Goal: Information Seeking & Learning: Learn about a topic

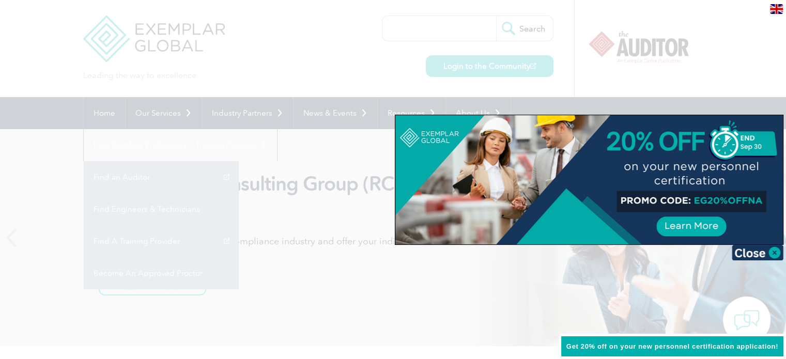
click at [444, 305] on div at bounding box center [393, 179] width 786 height 359
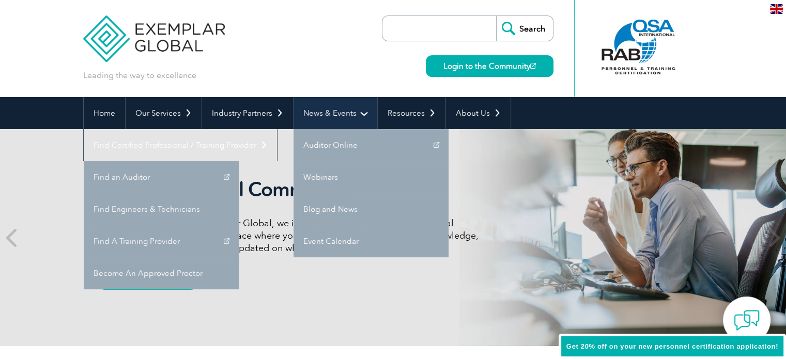
click at [332, 114] on link "News & Events" at bounding box center [335, 113] width 84 height 32
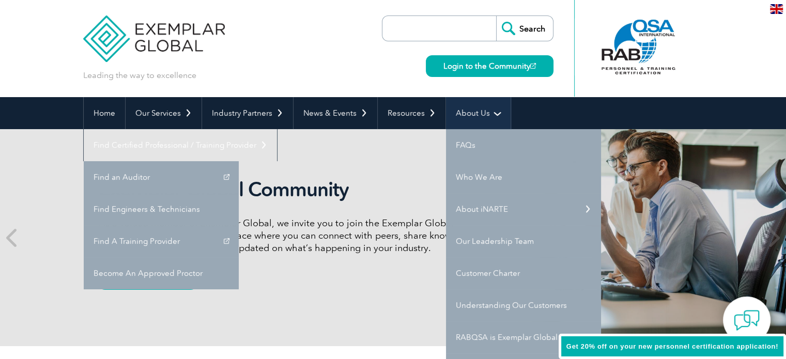
click at [460, 113] on link "About Us" at bounding box center [478, 113] width 65 height 32
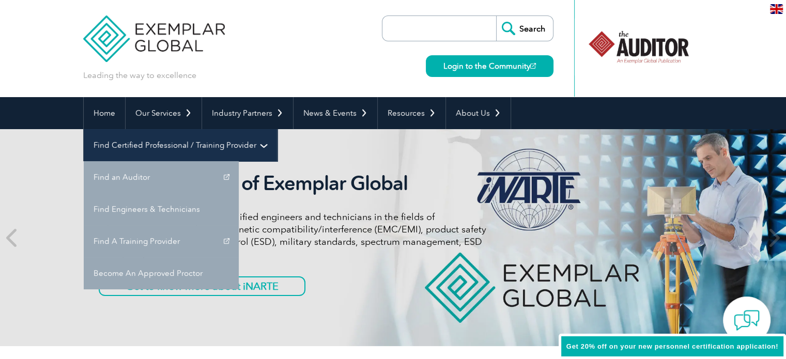
click at [277, 129] on link "Find Certified Professional / Training Provider" at bounding box center [180, 145] width 193 height 32
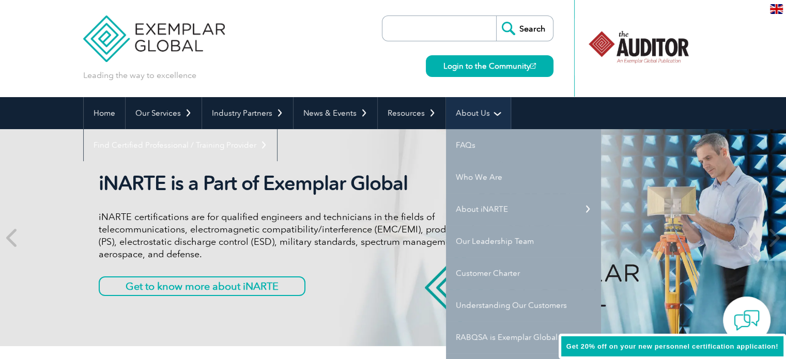
click at [480, 113] on link "About Us" at bounding box center [478, 113] width 65 height 32
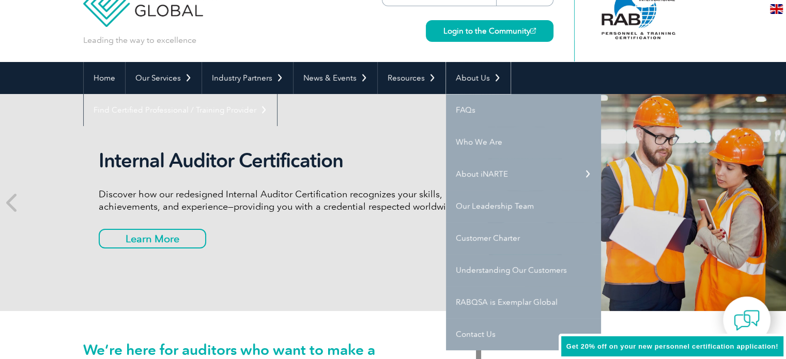
scroll to position [25, 0]
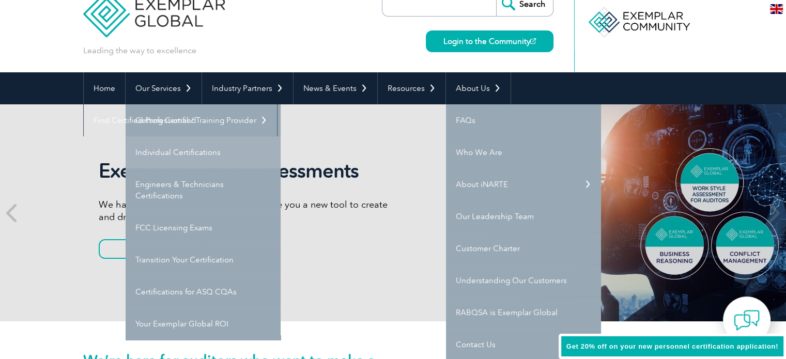
click at [169, 150] on link "Individual Certifications" at bounding box center [203, 152] width 155 height 32
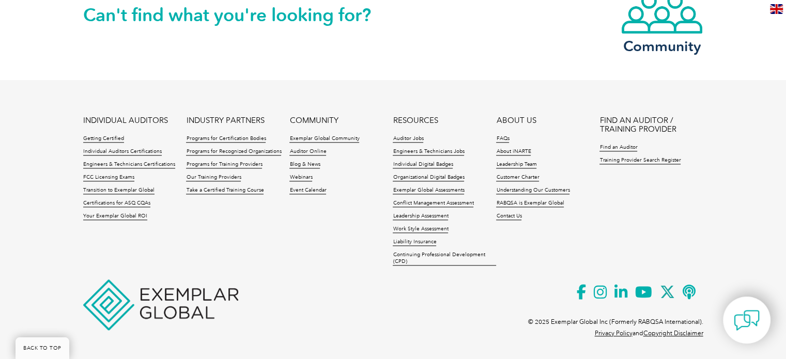
scroll to position [1132, 0]
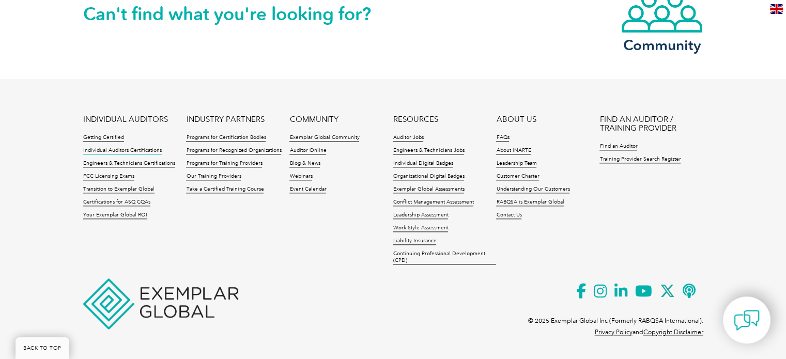
click at [121, 147] on link "Individual Auditors Certifications" at bounding box center [122, 150] width 79 height 7
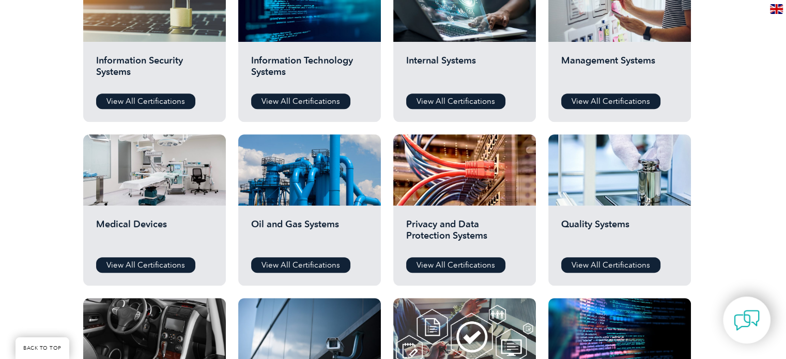
scroll to position [587, 0]
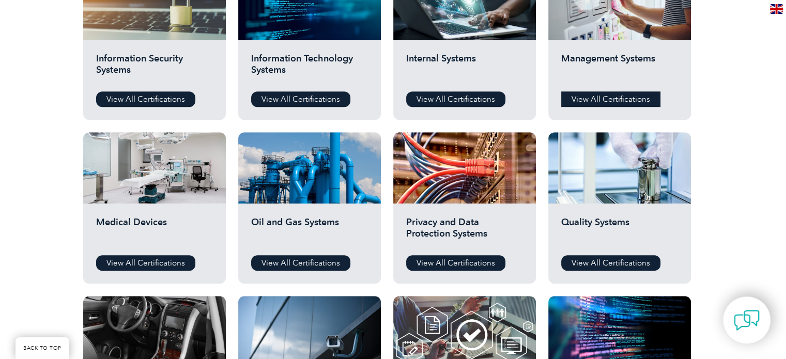
click at [628, 101] on link "View All Certifications" at bounding box center [610, 99] width 99 height 16
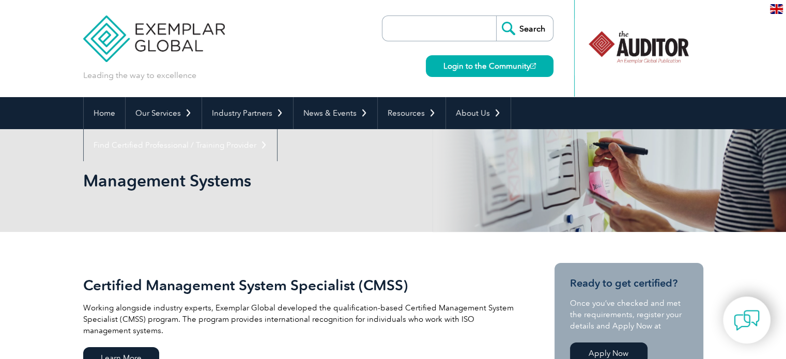
click at [483, 31] on input "search" at bounding box center [442, 28] width 109 height 25
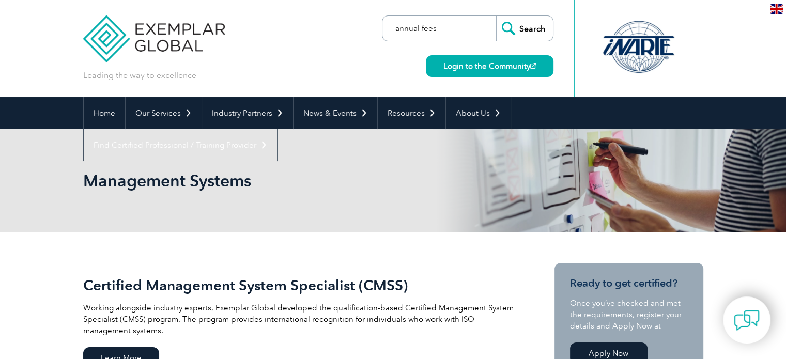
type input "annual fees"
click at [496, 16] on input "Search" at bounding box center [524, 28] width 57 height 25
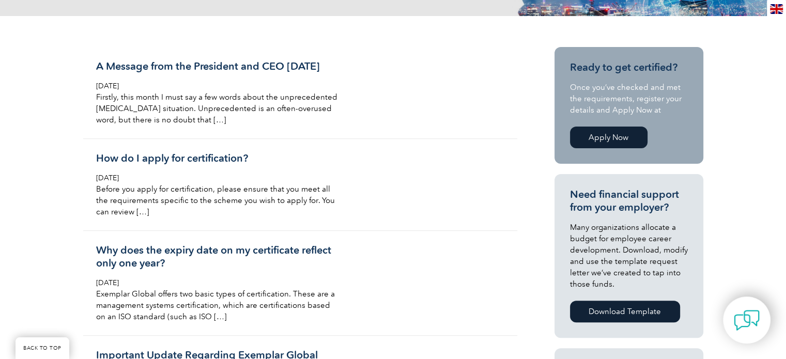
scroll to position [233, 0]
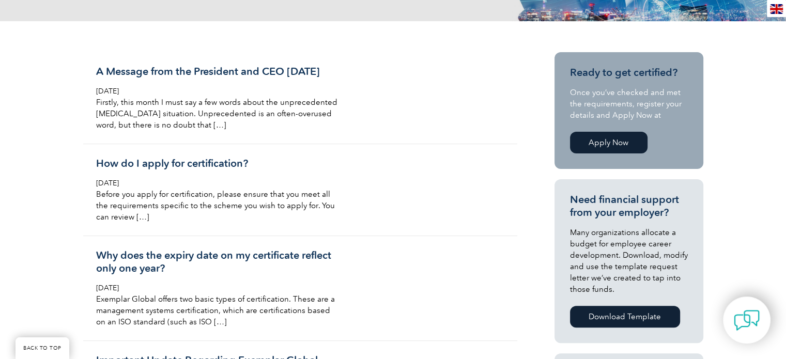
click at [609, 141] on link "Apply Now" at bounding box center [609, 143] width 78 height 22
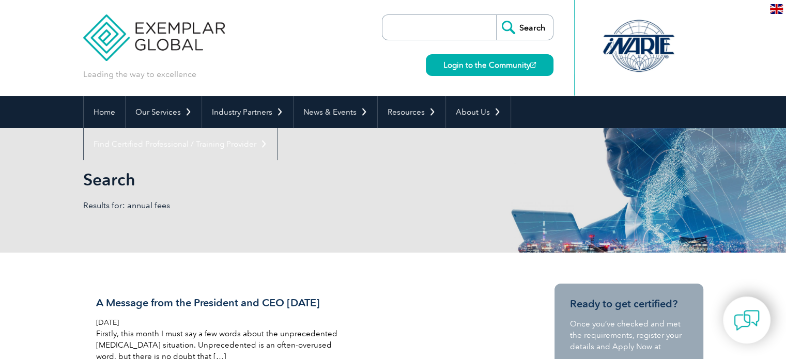
scroll to position [0, 0]
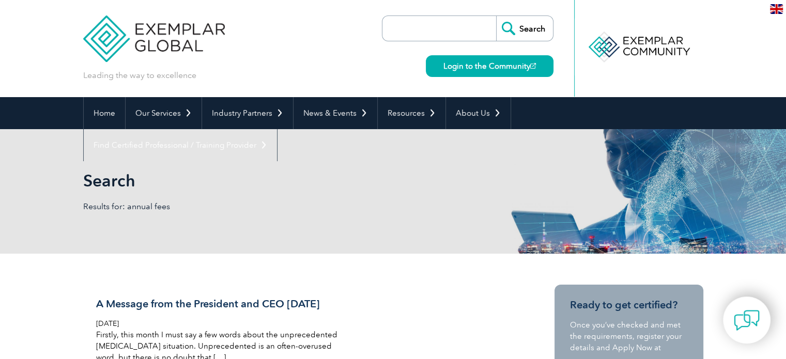
click at [444, 32] on input "search" at bounding box center [442, 28] width 109 height 25
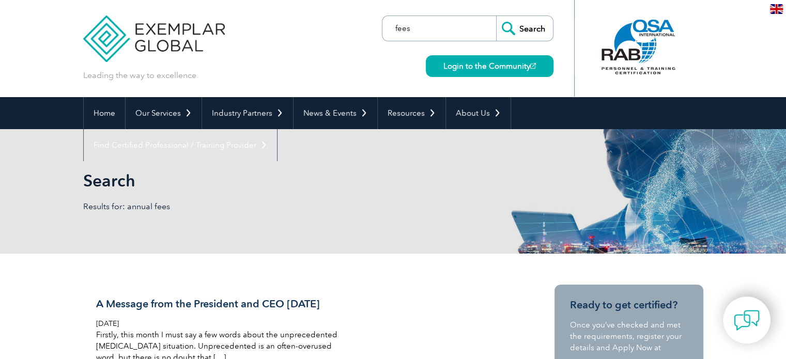
type input "fees"
click at [496, 16] on input "Search" at bounding box center [524, 28] width 57 height 25
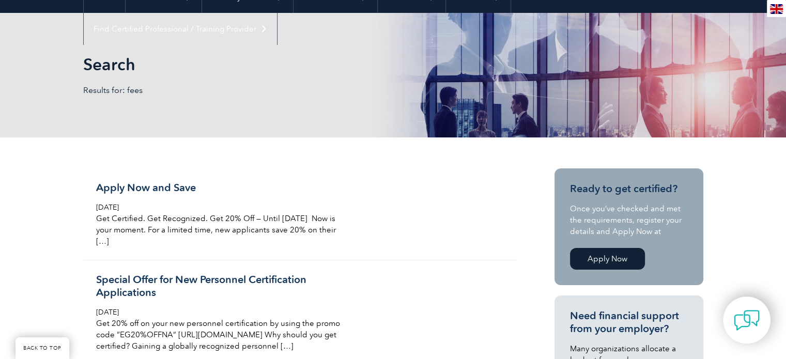
scroll to position [103, 0]
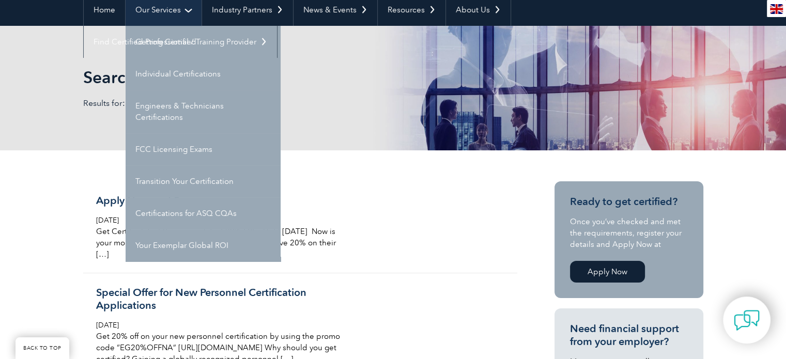
click at [150, 7] on link "Our Services" at bounding box center [164, 10] width 76 height 32
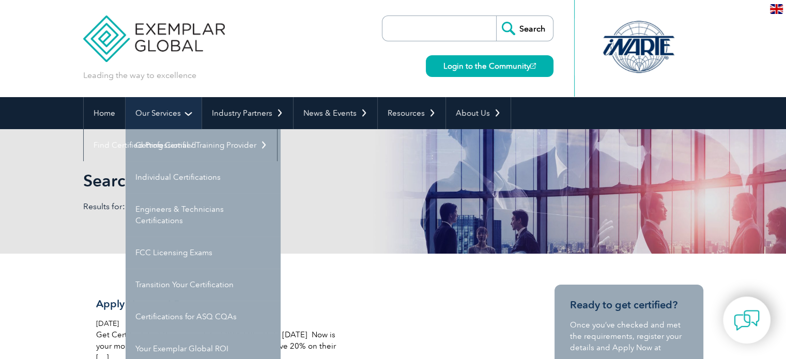
click at [156, 118] on link "Our Services" at bounding box center [164, 113] width 76 height 32
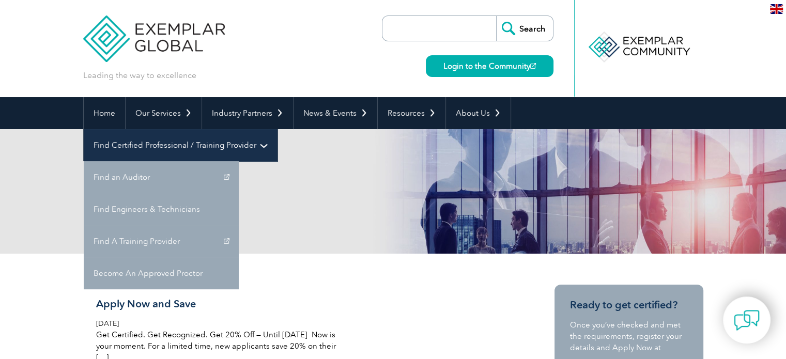
click at [277, 129] on link "Find Certified Professional / Training Provider" at bounding box center [180, 145] width 193 height 32
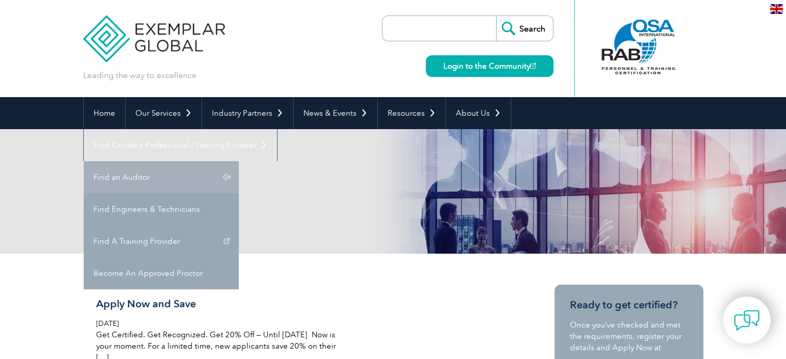
click at [239, 161] on link "Find an Auditor" at bounding box center [161, 177] width 155 height 32
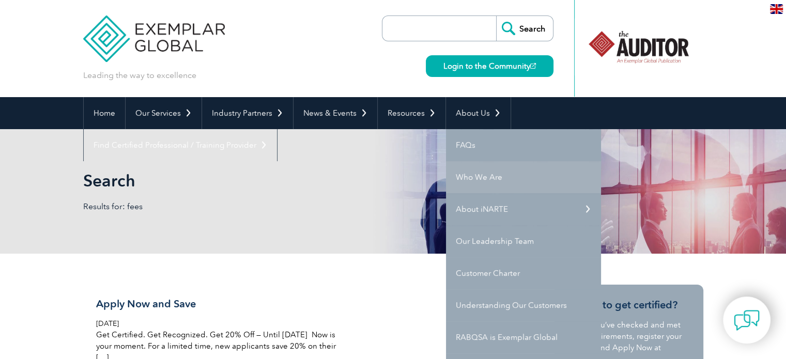
click at [460, 175] on link "Who We Are" at bounding box center [523, 177] width 155 height 32
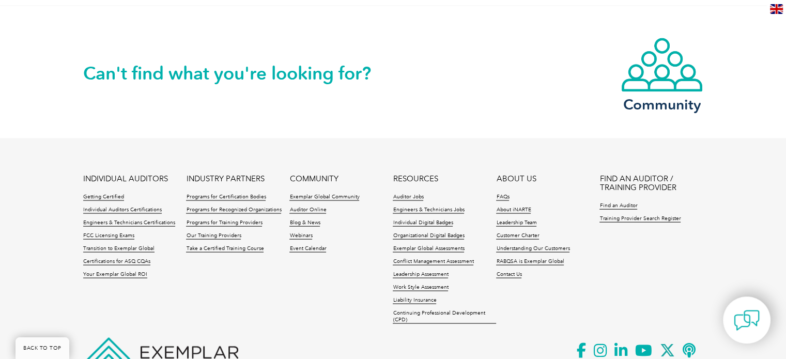
scroll to position [1901, 0]
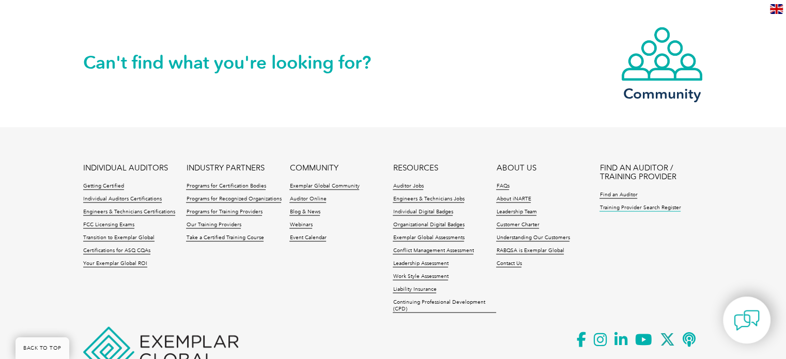
click at [645, 204] on link "Training Provider Search Register" at bounding box center [639, 207] width 81 height 7
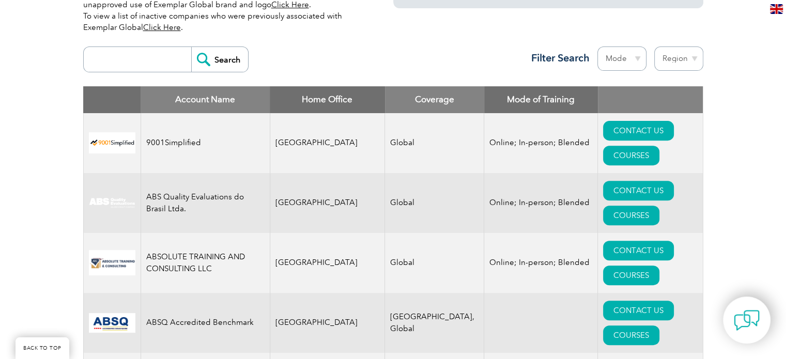
scroll to position [351, 0]
